Goal: Task Accomplishment & Management: Use online tool/utility

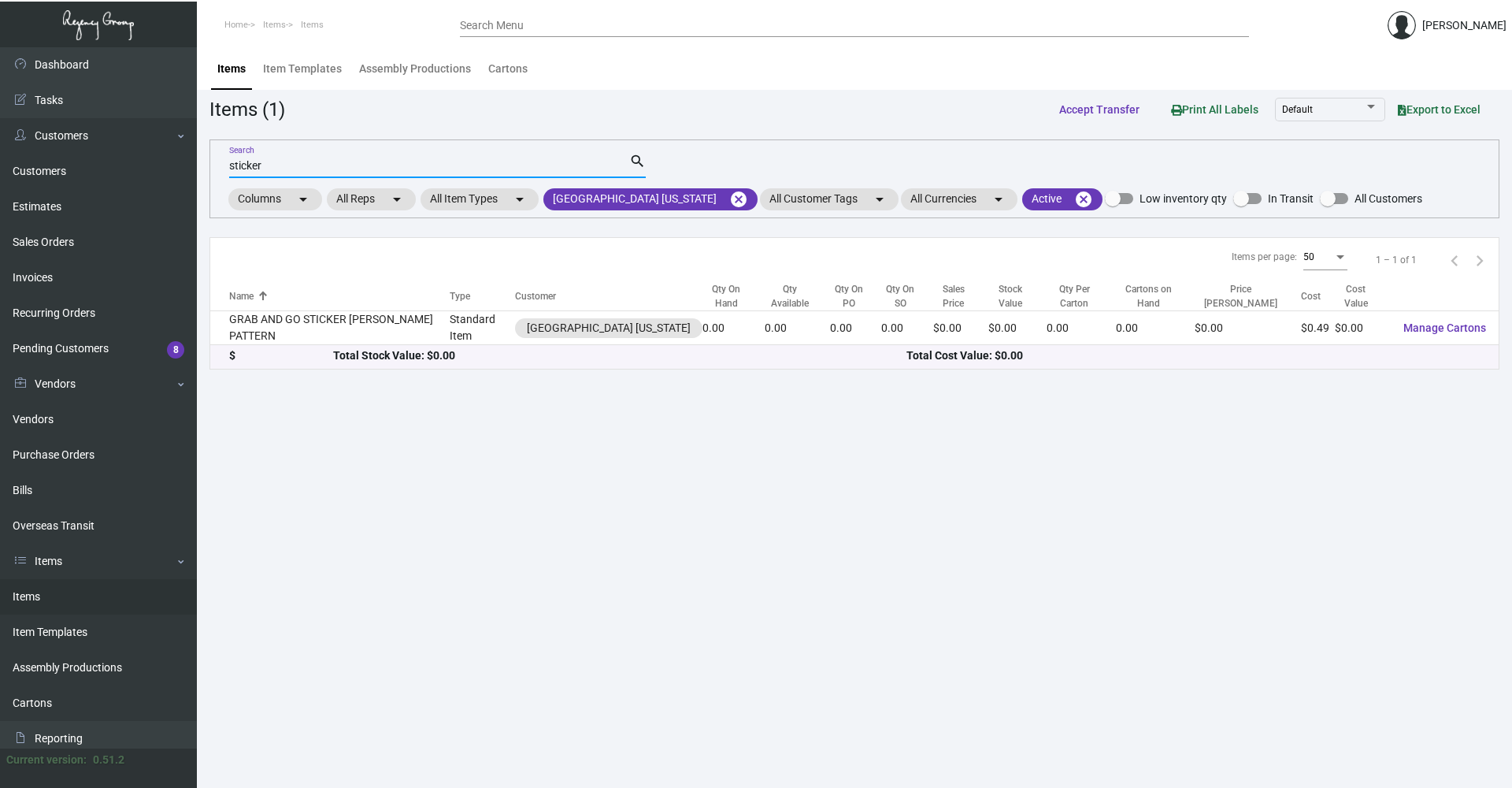
click at [382, 167] on input "sticker" at bounding box center [429, 166] width 400 height 12
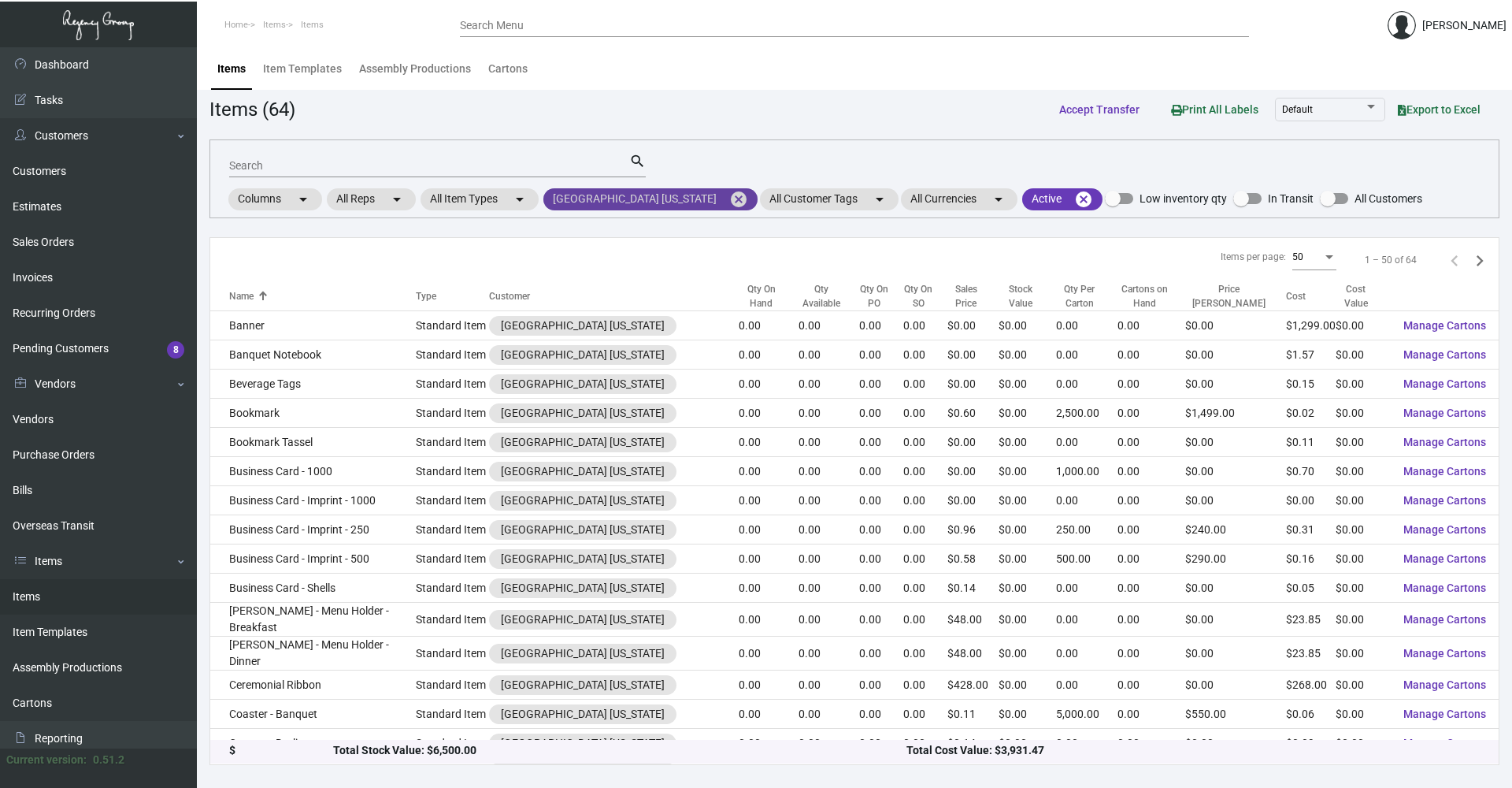
click at [729, 199] on mat-icon "cancel" at bounding box center [738, 199] width 19 height 19
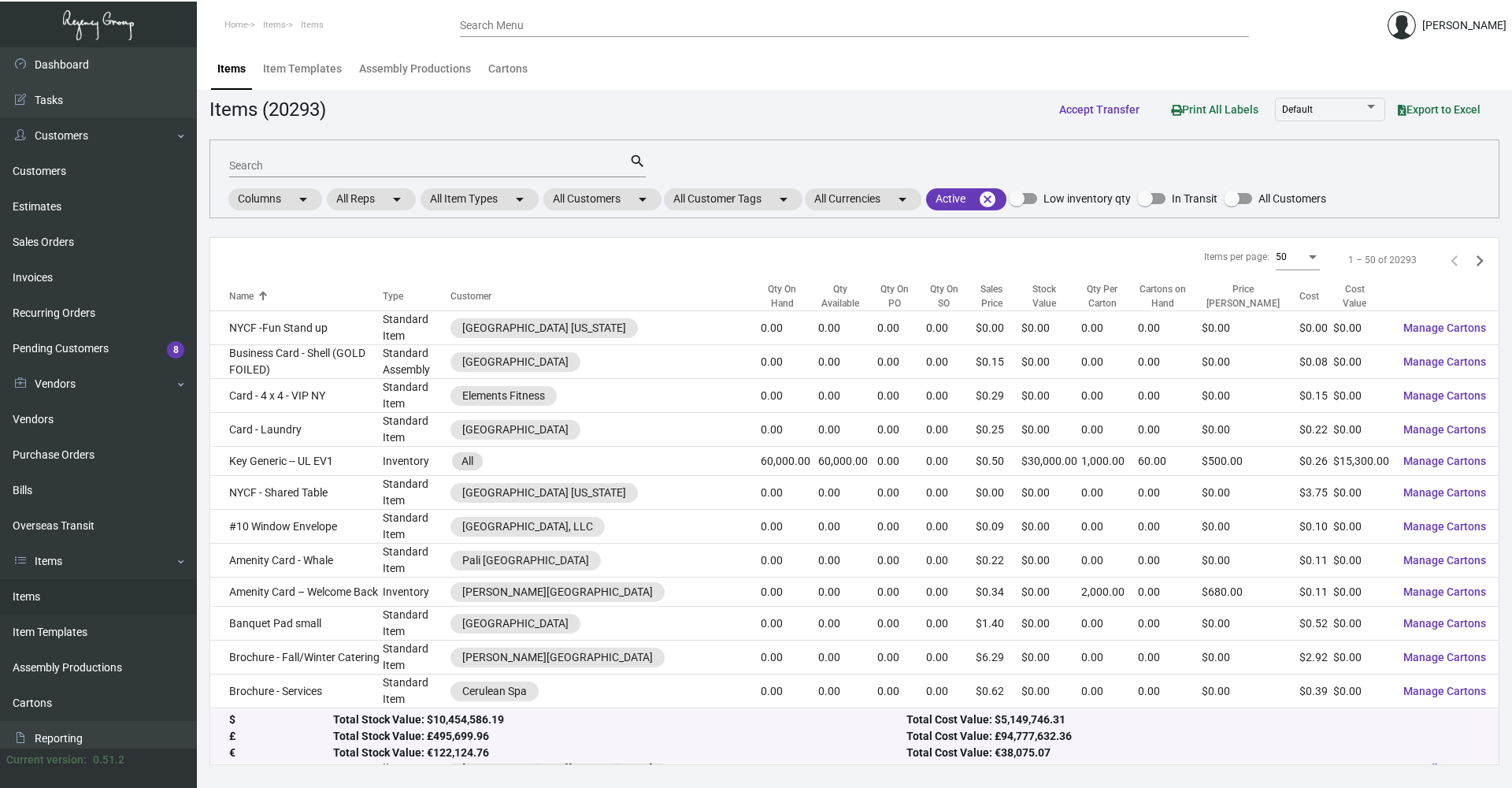
click at [595, 185] on mat-form-field "Search search" at bounding box center [437, 164] width 416 height 49
click at [593, 200] on mat-chip "All Customers arrow_drop_down" at bounding box center [602, 199] width 119 height 22
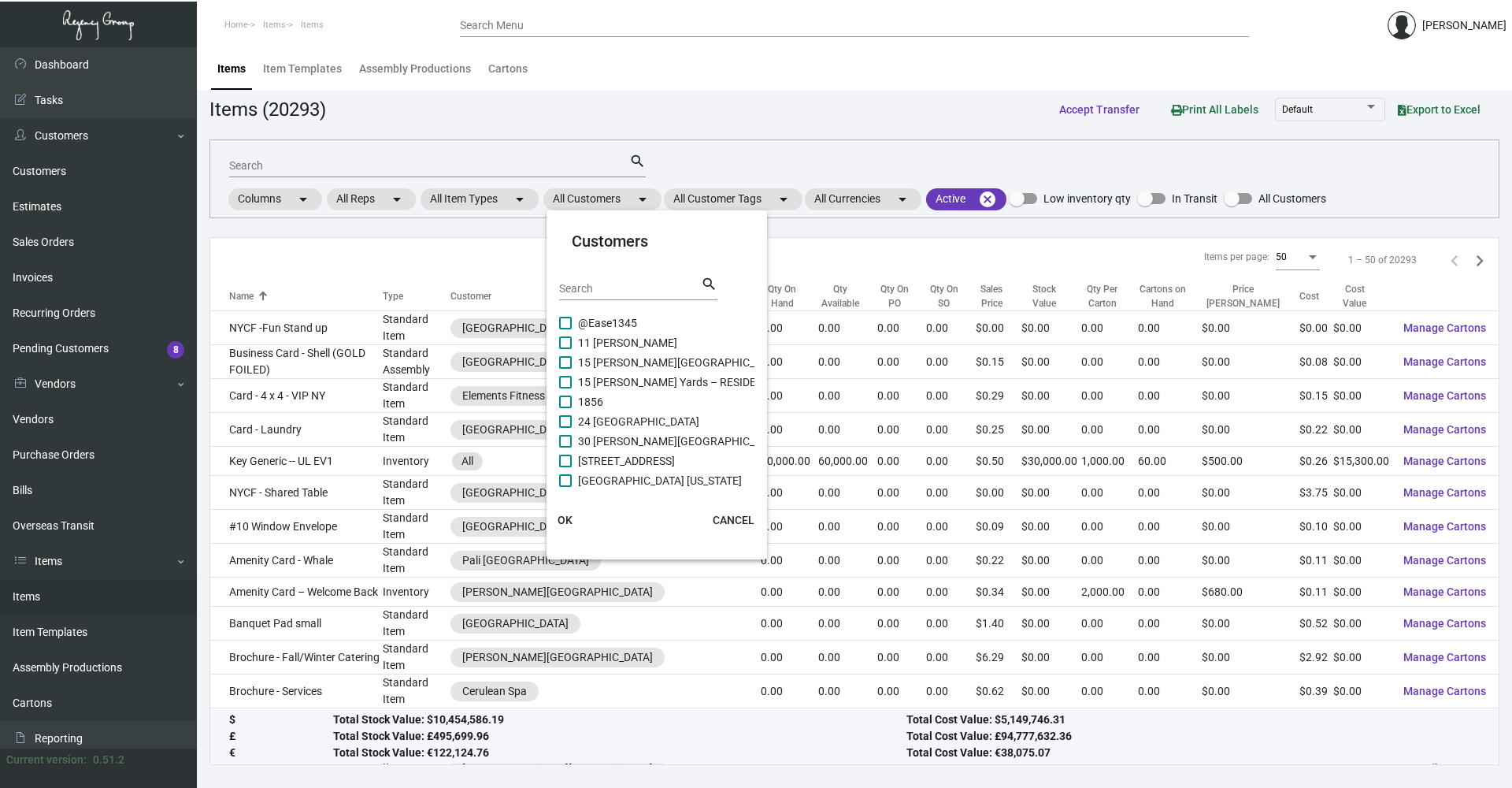
click at [610, 292] on input "Search" at bounding box center [629, 289] width 142 height 12
type input "r"
type input "emeline"
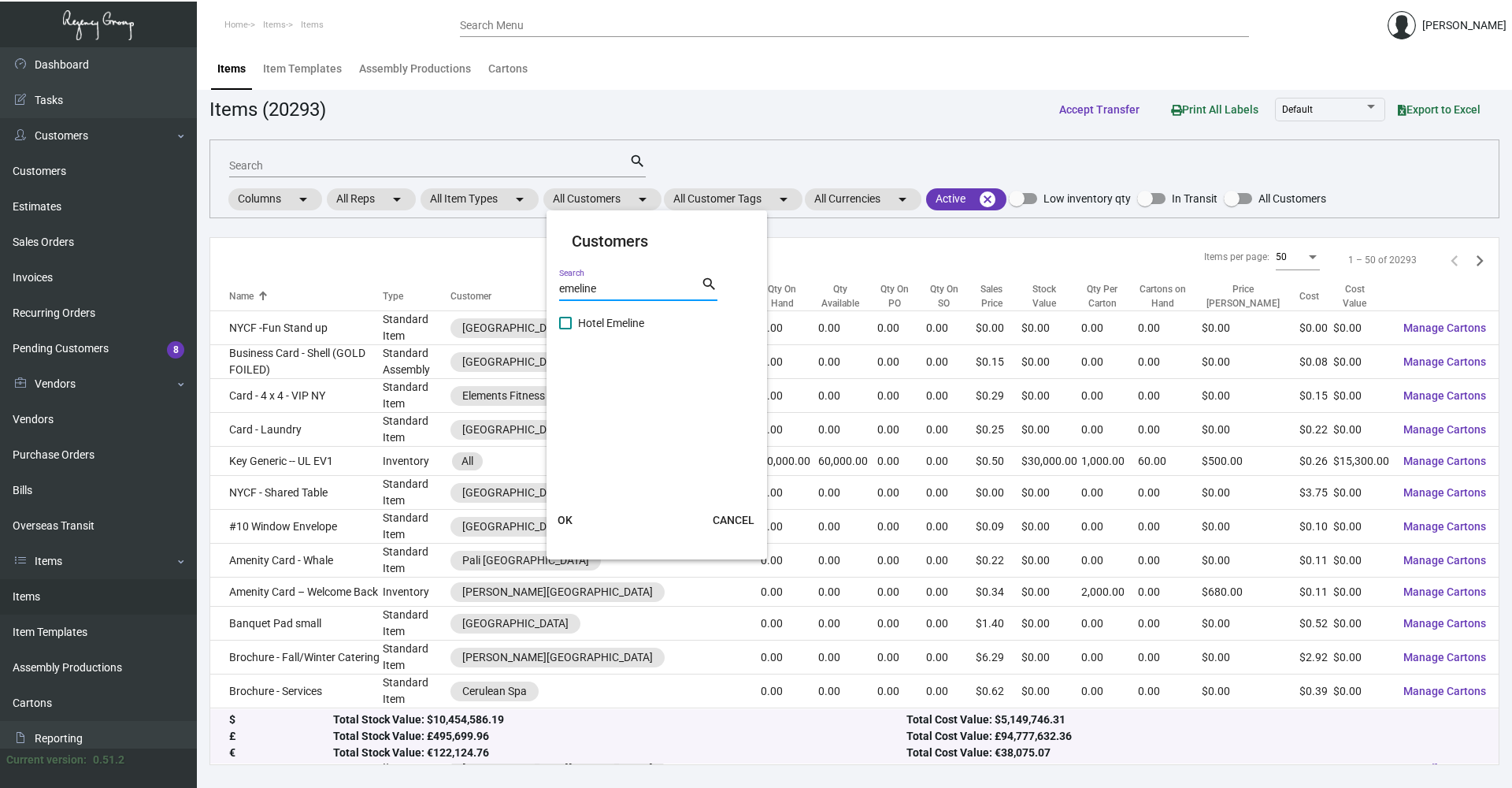
click at [647, 325] on mat-checkbox "Hotel Emeline" at bounding box center [657, 324] width 197 height 20
click at [640, 328] on span "Hotel Emeline" at bounding box center [611, 323] width 66 height 19
click at [565, 329] on input "Hotel Emeline" at bounding box center [565, 329] width 1 height 1
checkbox input "true"
click at [550, 518] on button "OK" at bounding box center [565, 520] width 51 height 29
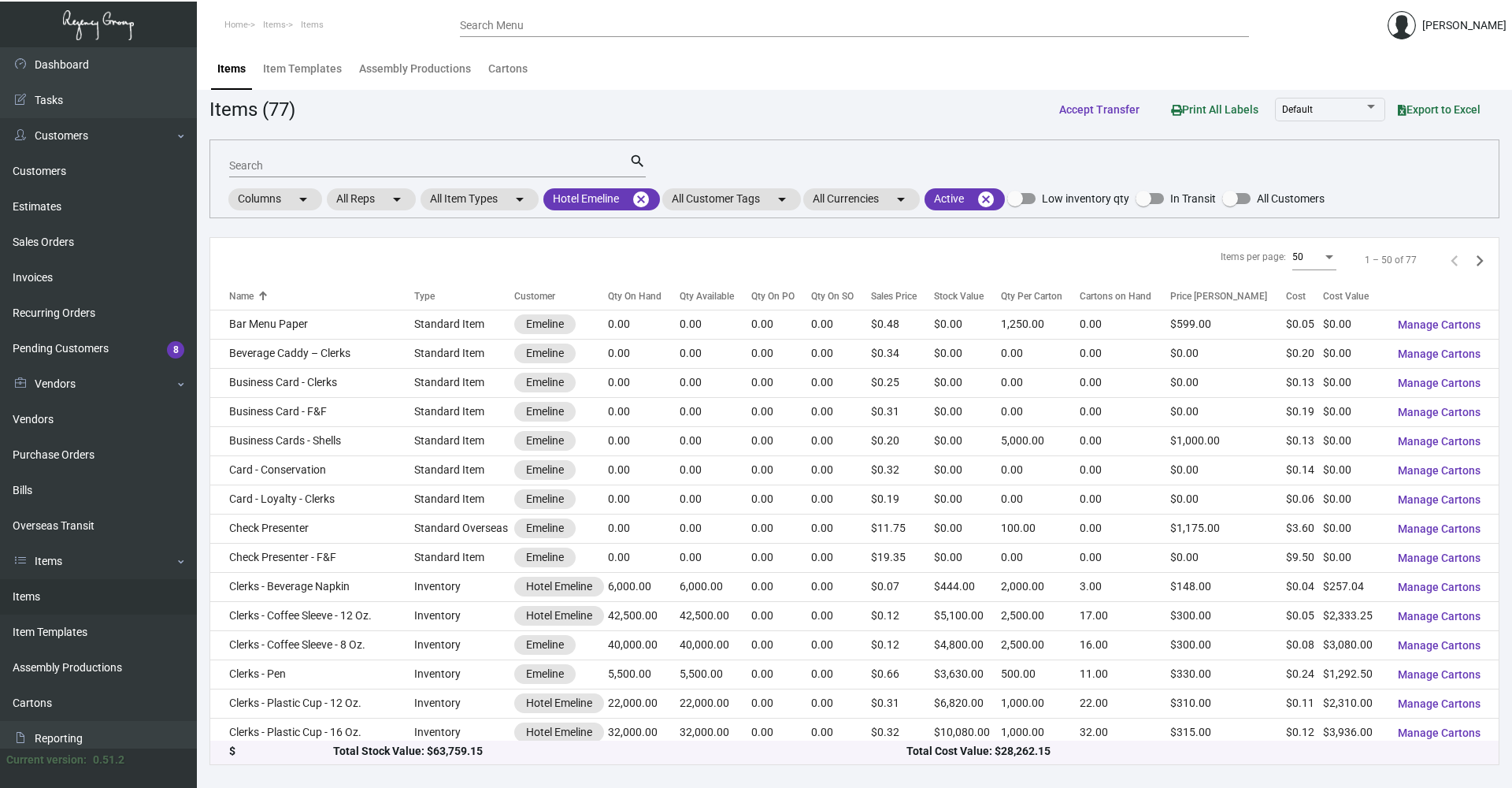
click at [440, 170] on input "Search" at bounding box center [429, 166] width 400 height 12
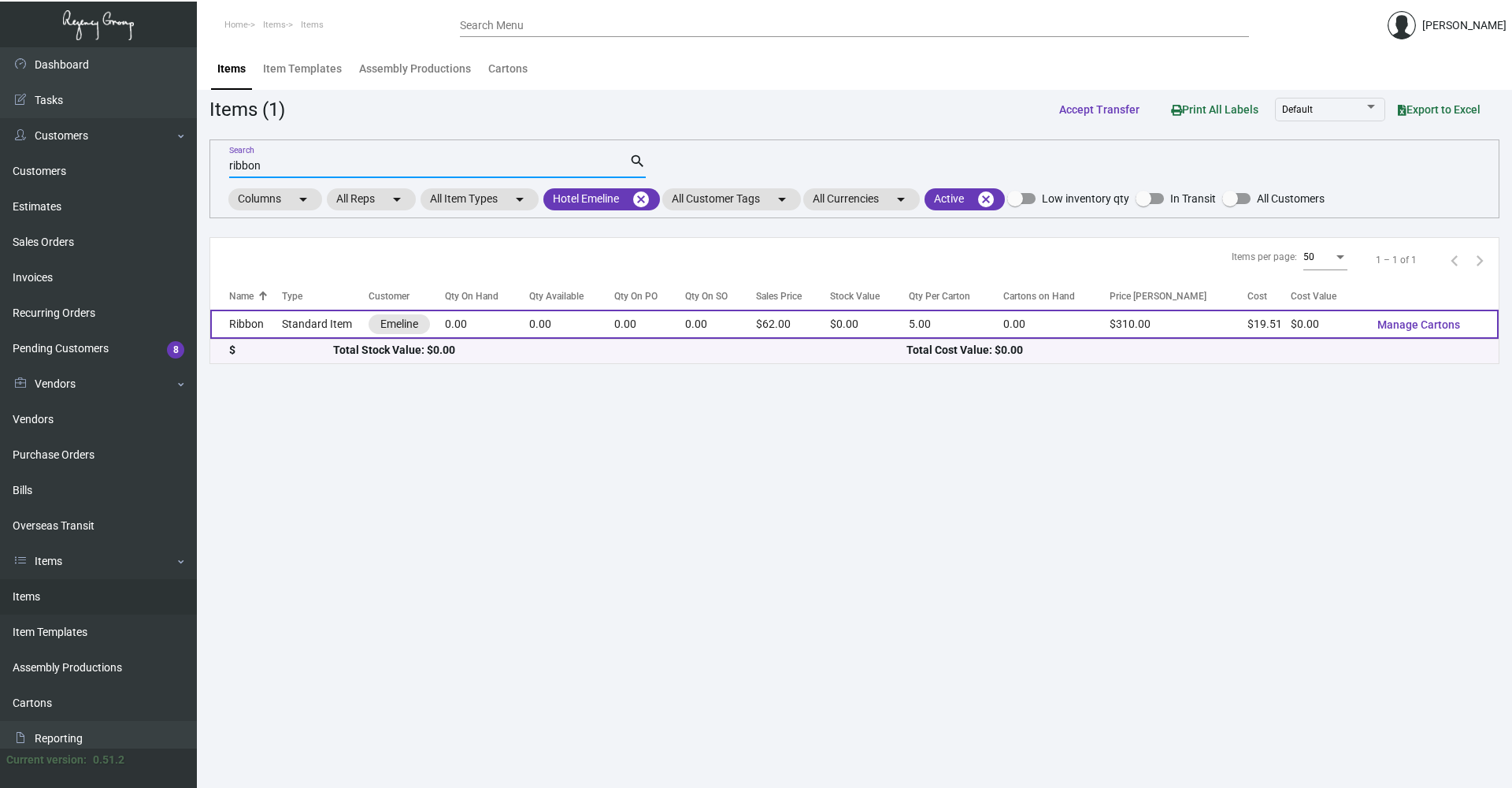
type input "ribbon"
click at [290, 315] on td "Standard Item" at bounding box center [324, 324] width 86 height 29
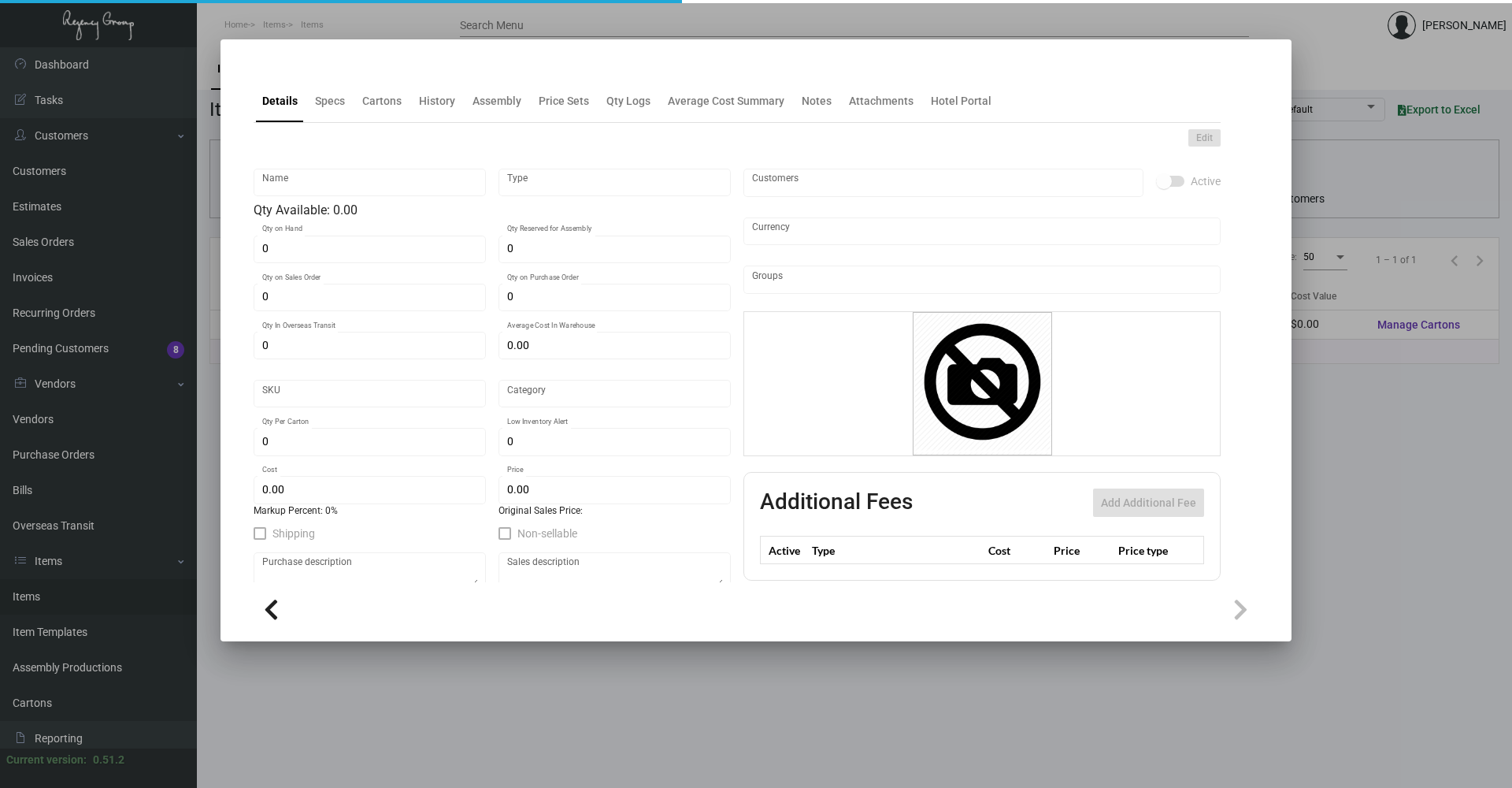
type input "Ribbon"
type input "Standard Item"
type input "$ 0.00"
type input "Standard"
type input "5"
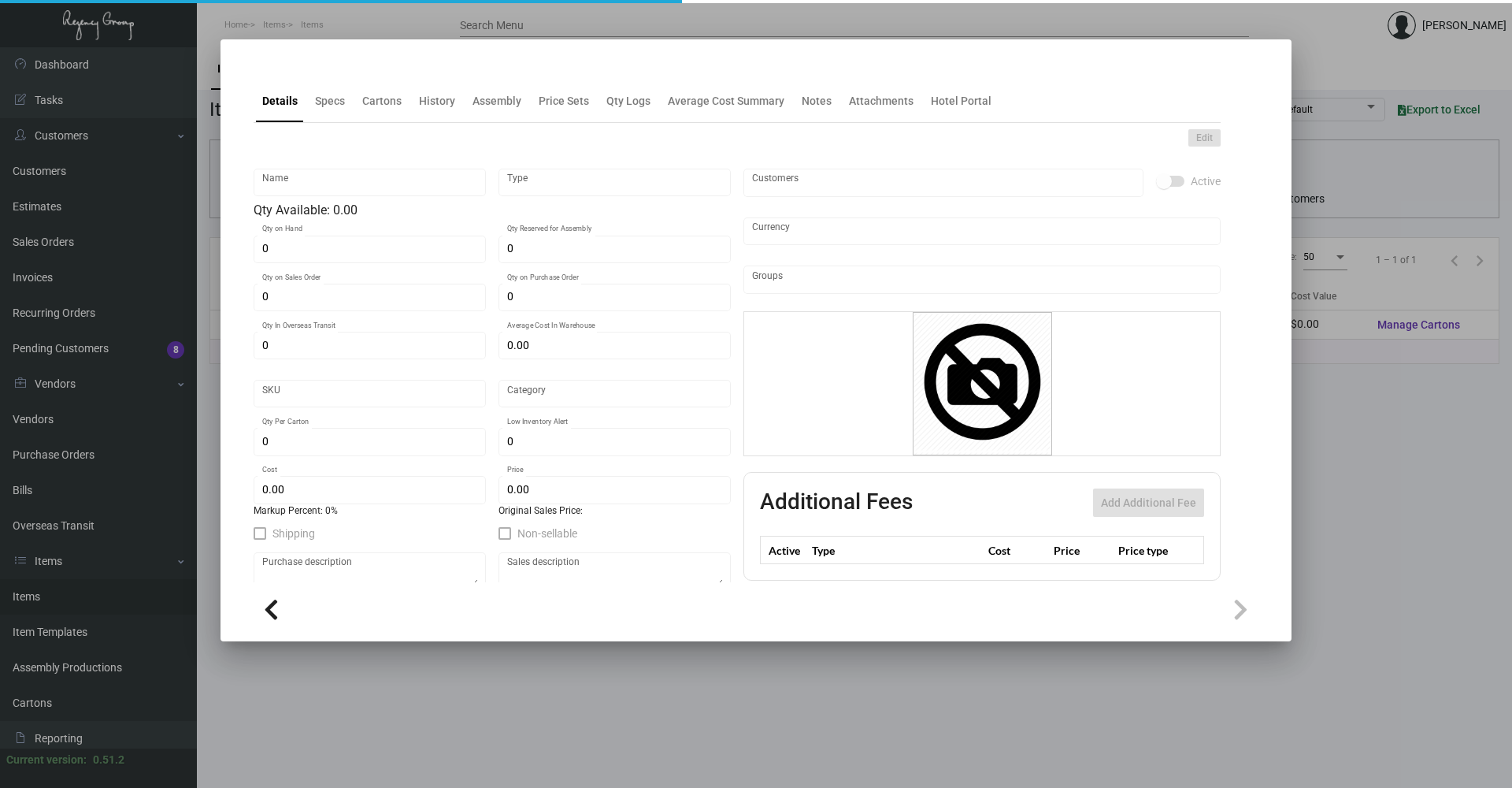
type input "$ 19.51"
type input "$ 62.00"
checkbox input "true"
type input "United States Dollar $"
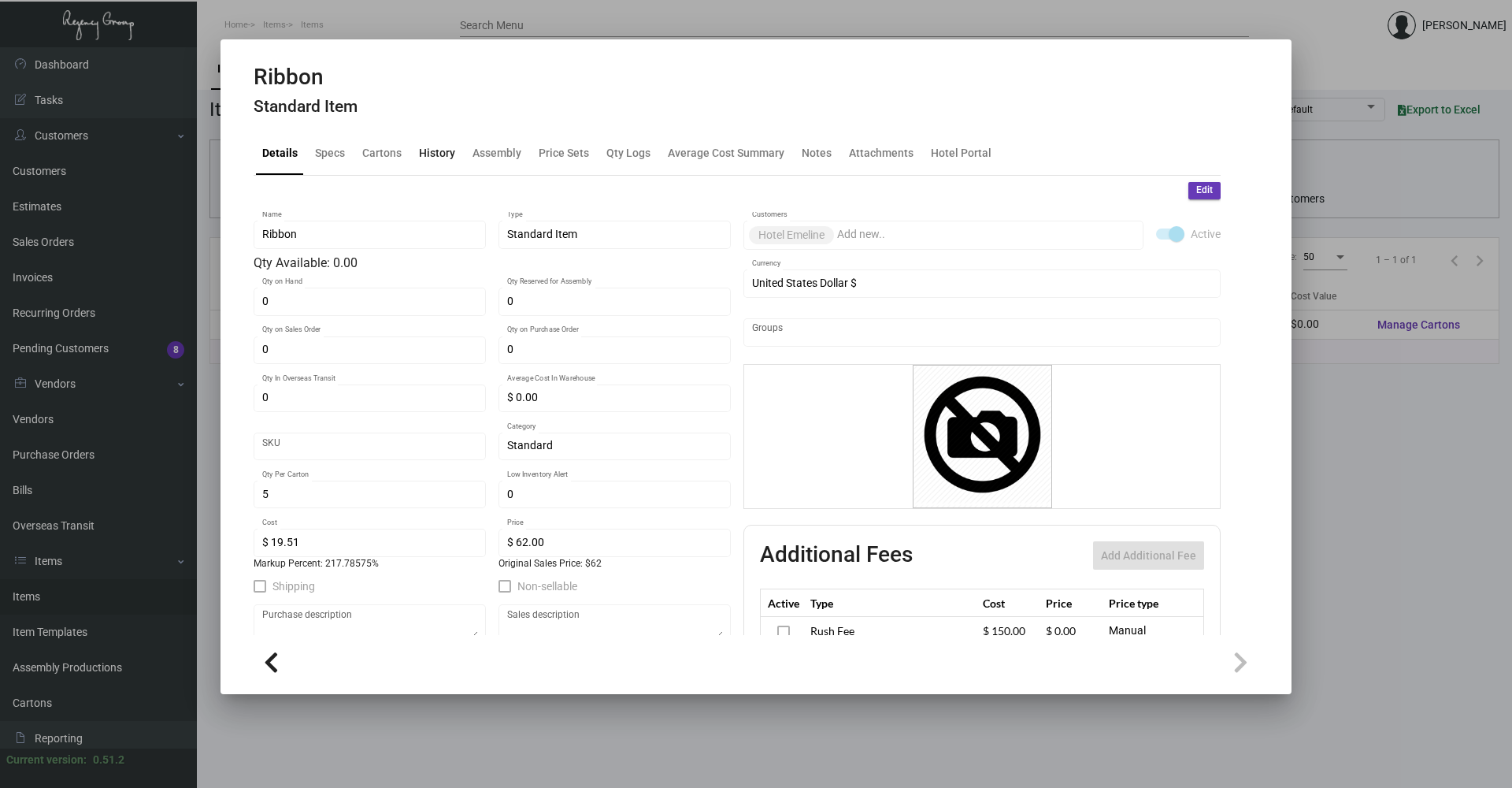
click at [450, 154] on div "History" at bounding box center [437, 153] width 37 height 17
